Goal: Task Accomplishment & Management: Complete application form

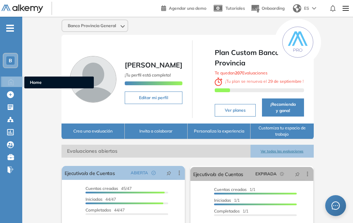
click at [15, 84] on icon at bounding box center [11, 81] width 12 height 8
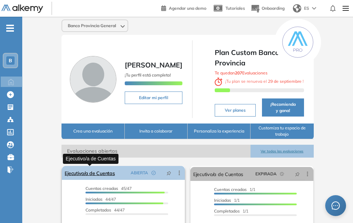
click at [98, 173] on link "Ejecutivo/a de Cuentas" at bounding box center [90, 173] width 50 height 14
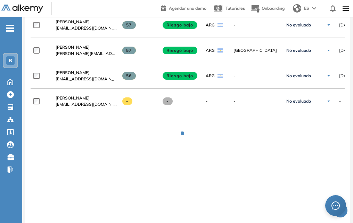
scroll to position [1371, 0]
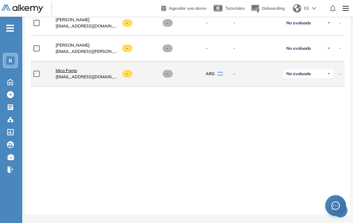
click at [63, 68] on span "Mica Panto" at bounding box center [67, 70] width 22 height 5
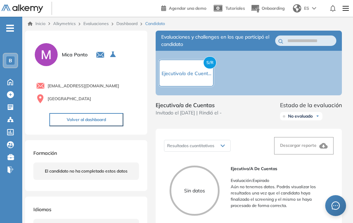
click at [94, 119] on button "Volver al dashboard" at bounding box center [86, 119] width 74 height 13
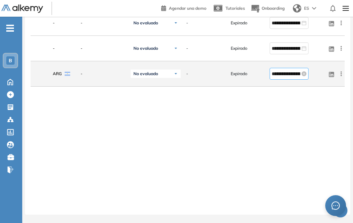
click at [280, 73] on input "**********" at bounding box center [286, 74] width 29 height 8
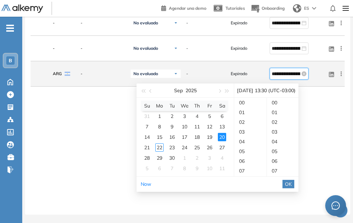
scroll to position [292, 0]
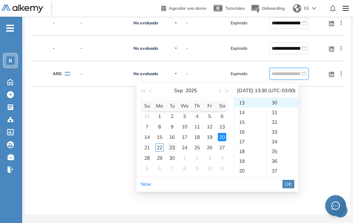
click at [171, 143] on div "23" at bounding box center [172, 147] width 8 height 8
click at [241, 99] on div "13" at bounding box center [250, 103] width 32 height 10
click at [278, 98] on div "30" at bounding box center [283, 103] width 32 height 10
click at [241, 98] on div "13" at bounding box center [250, 103] width 32 height 10
click at [279, 128] on div "33" at bounding box center [283, 132] width 32 height 10
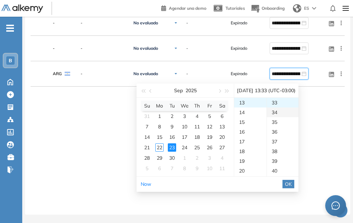
scroll to position [321, 0]
click at [253, 99] on div "13" at bounding box center [250, 103] width 32 height 10
click at [278, 98] on div "33" at bounding box center [283, 103] width 32 height 10
click at [292, 180] on span "OK" at bounding box center [288, 184] width 7 height 8
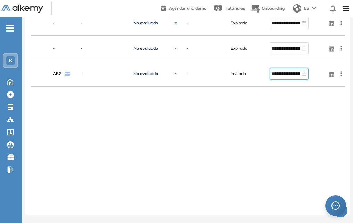
type input "**********"
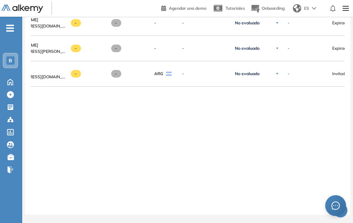
scroll to position [0, 0]
